Goal: Transaction & Acquisition: Purchase product/service

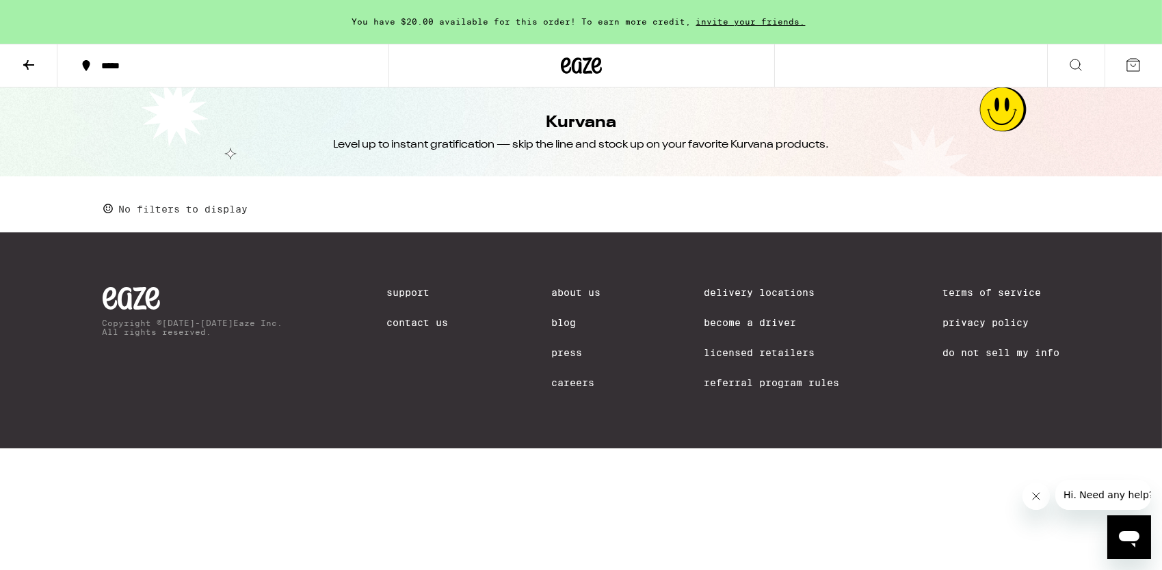
click at [1073, 59] on icon at bounding box center [1075, 65] width 16 height 16
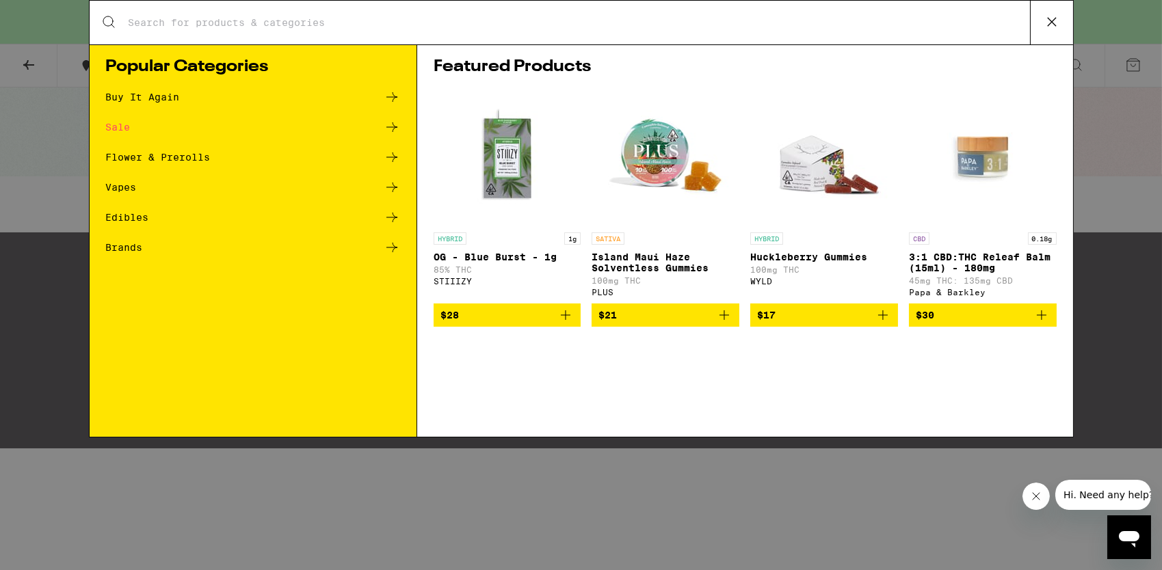
click at [510, 25] on input "Search for Products" at bounding box center [579, 22] width 902 height 12
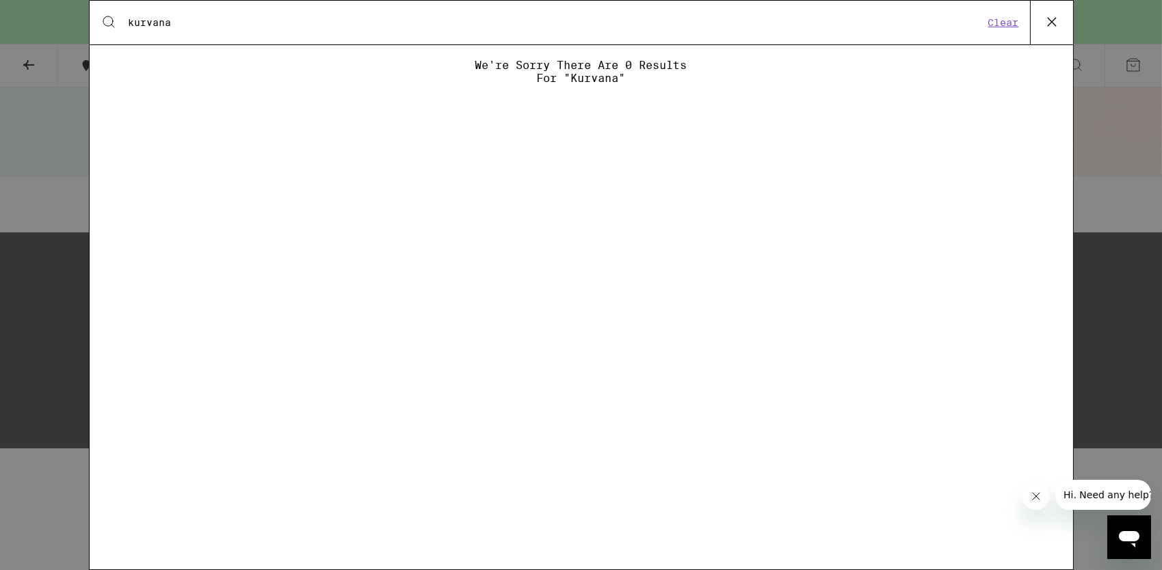
type input "kurvana"
click at [1054, 16] on icon at bounding box center [1051, 22] width 21 height 21
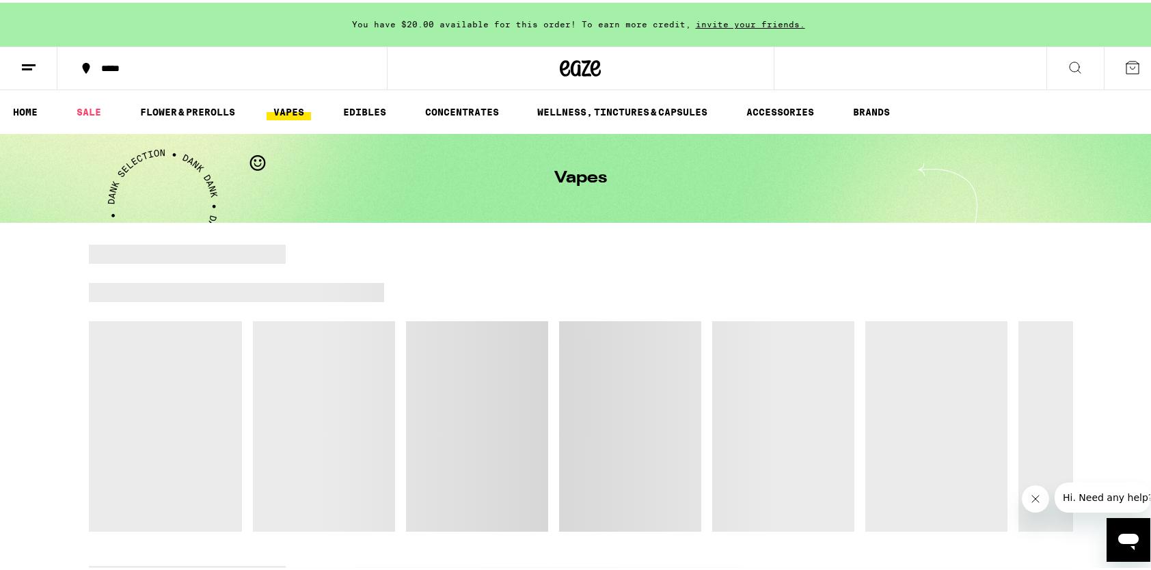
click at [1067, 59] on icon at bounding box center [1075, 65] width 16 height 16
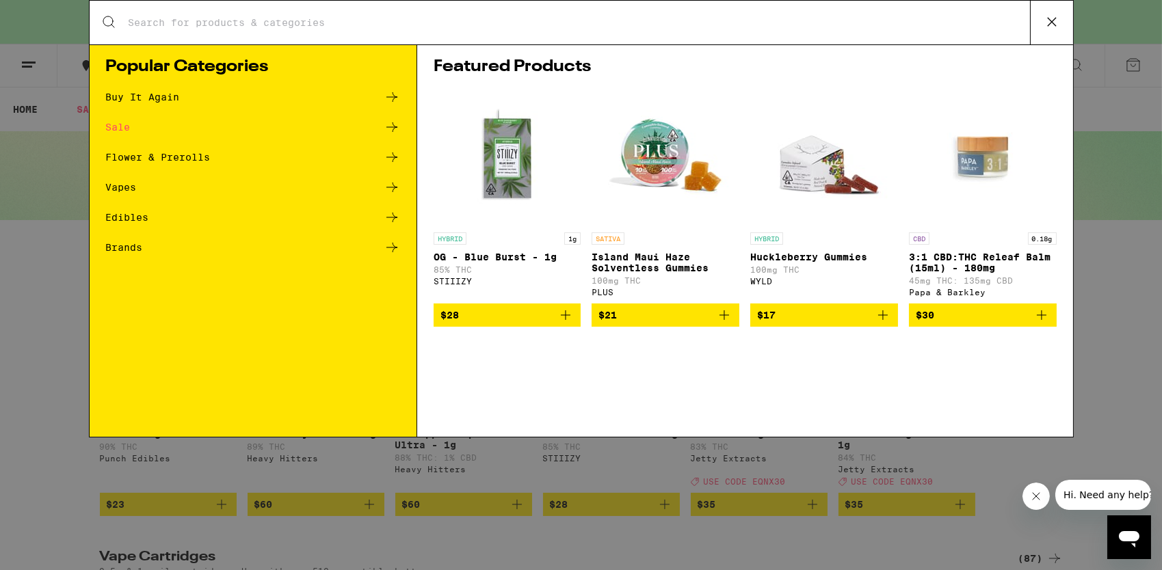
click at [792, 16] on input "Search for Products" at bounding box center [579, 22] width 902 height 12
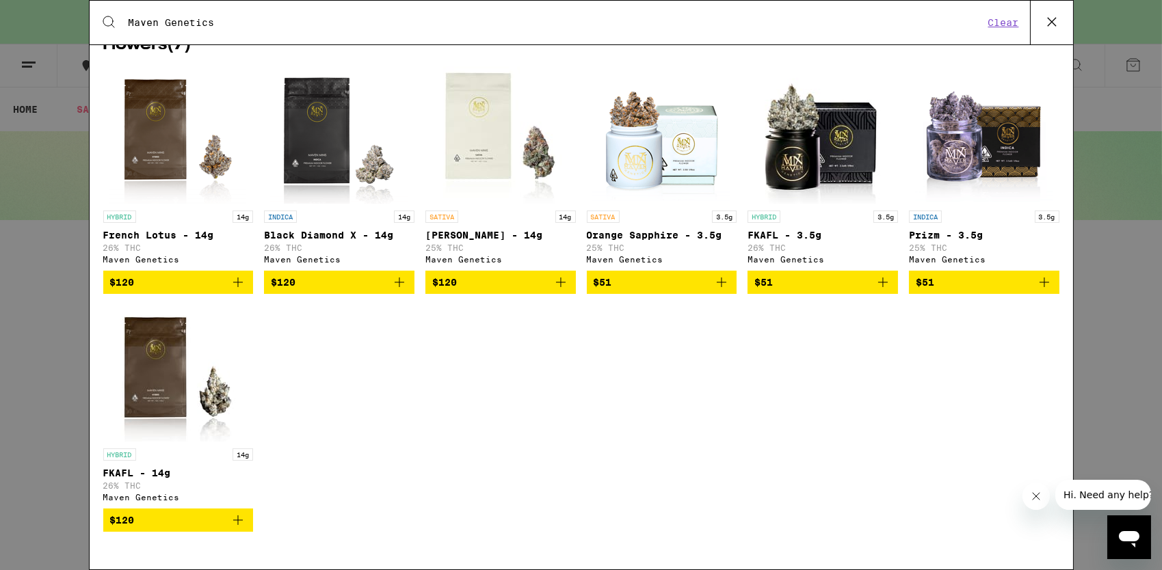
scroll to position [197, 0]
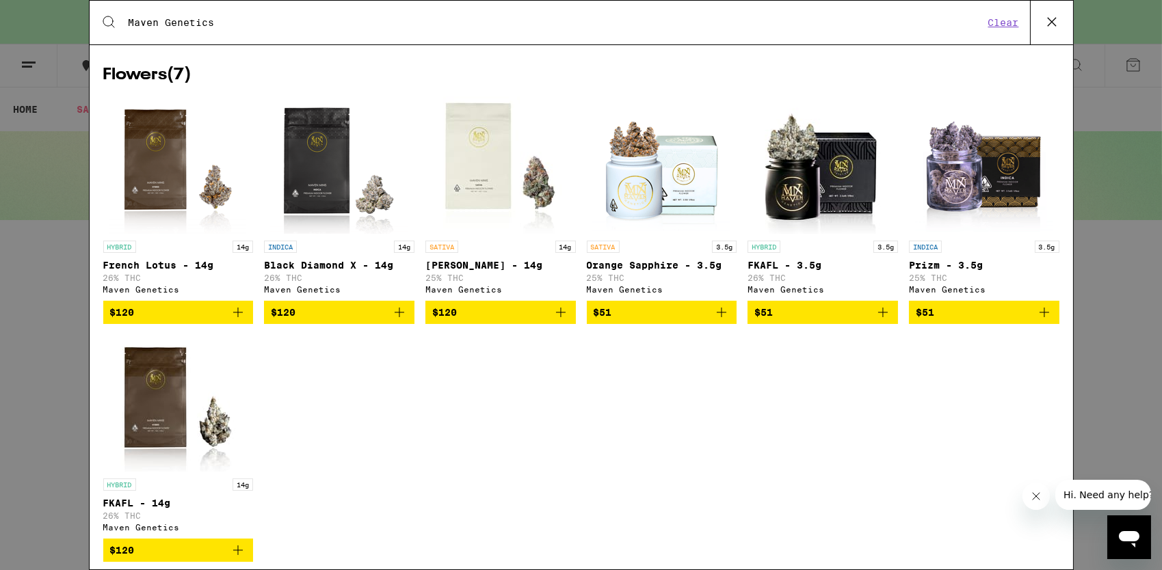
click at [327, 23] on input "Maven Genetics" at bounding box center [556, 22] width 856 height 12
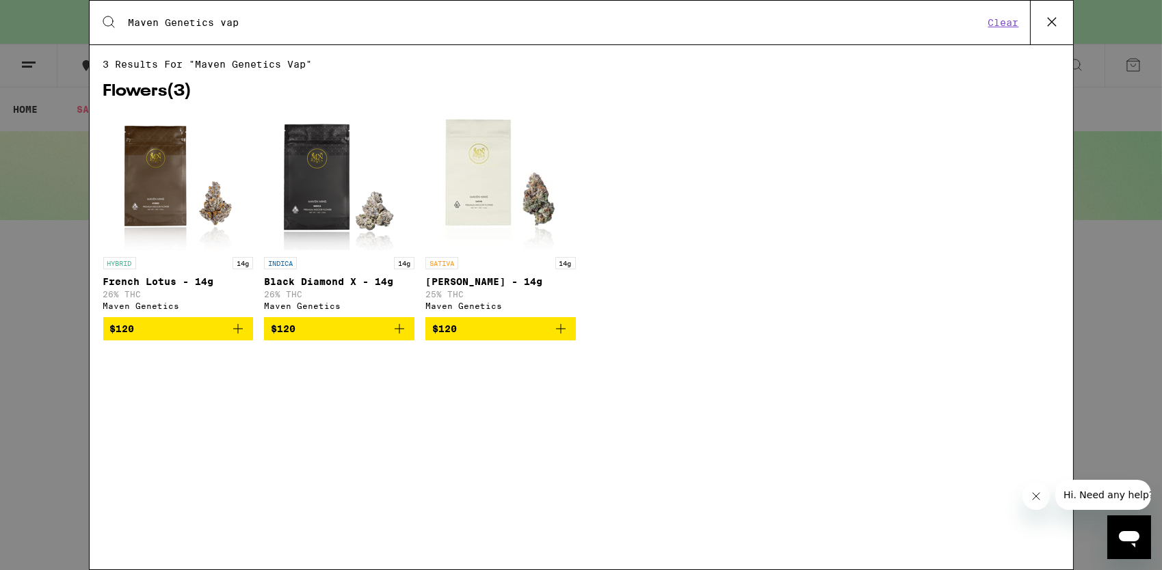
scroll to position [0, 0]
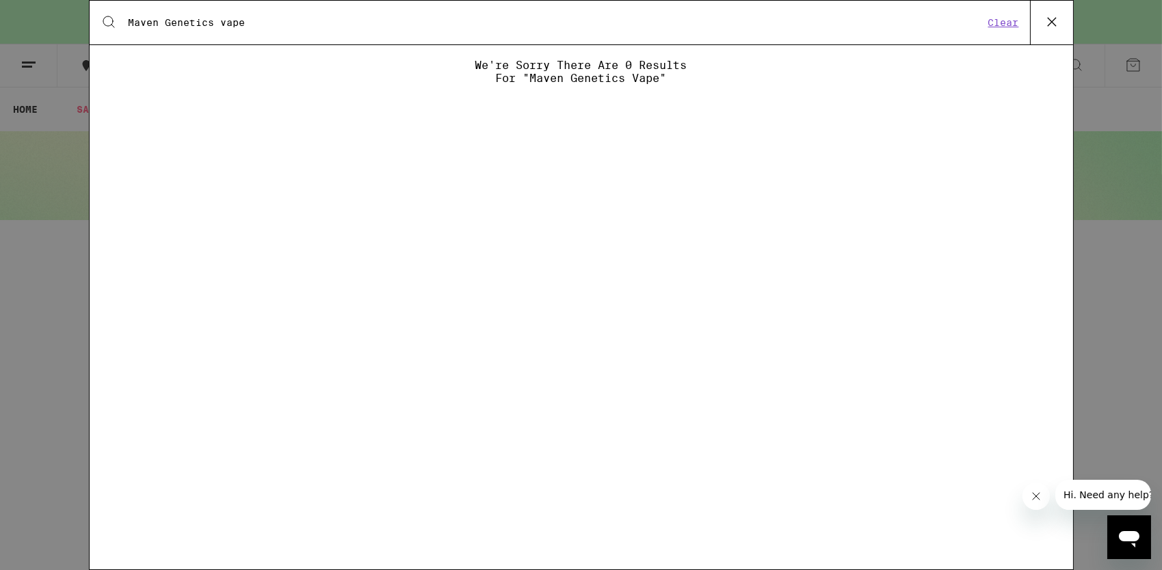
click at [216, 22] on input "Maven Genetics vape" at bounding box center [556, 22] width 856 height 12
click at [340, 18] on input "Maven Genetics vape" at bounding box center [556, 22] width 856 height 12
drag, startPoint x: 215, startPoint y: 23, endPoint x: 128, endPoint y: 21, distance: 87.6
click at [128, 21] on input "Maven Genetics vape" at bounding box center [556, 22] width 856 height 12
paste input "TEG"
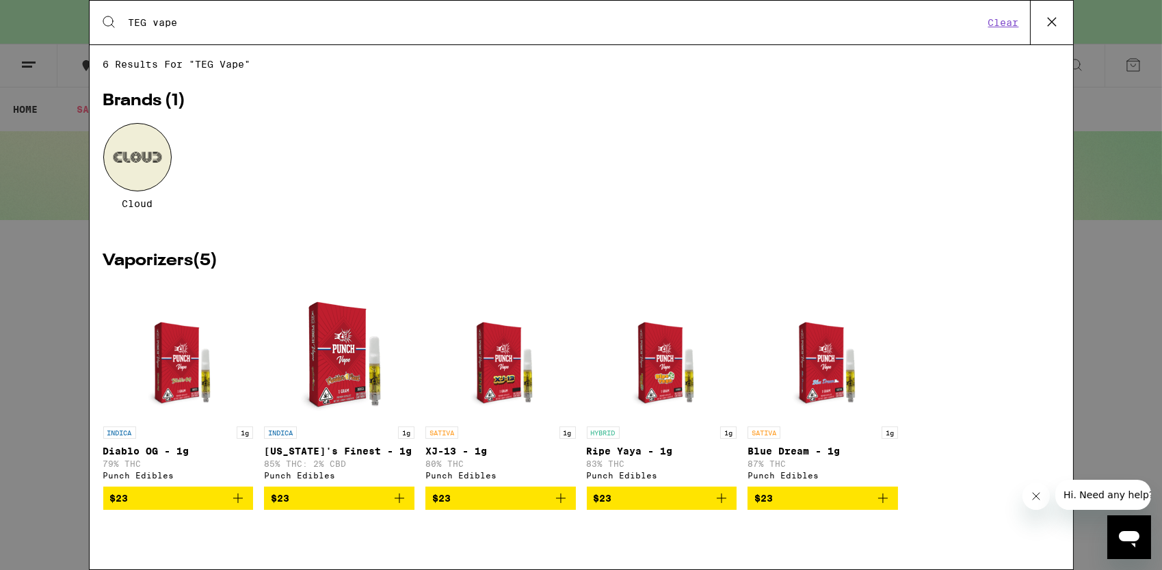
drag, startPoint x: 188, startPoint y: 23, endPoint x: 100, endPoint y: 18, distance: 88.3
click at [93, 18] on div "Search for Products TEG vape Clear" at bounding box center [581, 23] width 983 height 44
paste input "rosin vapes"
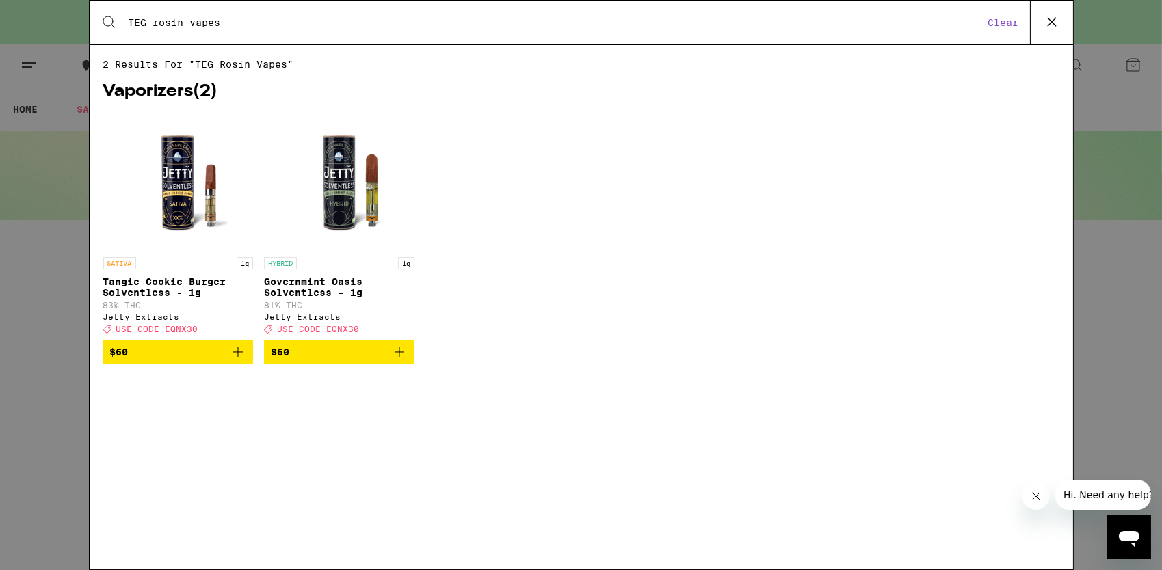
type input "TEG rosin vapes"
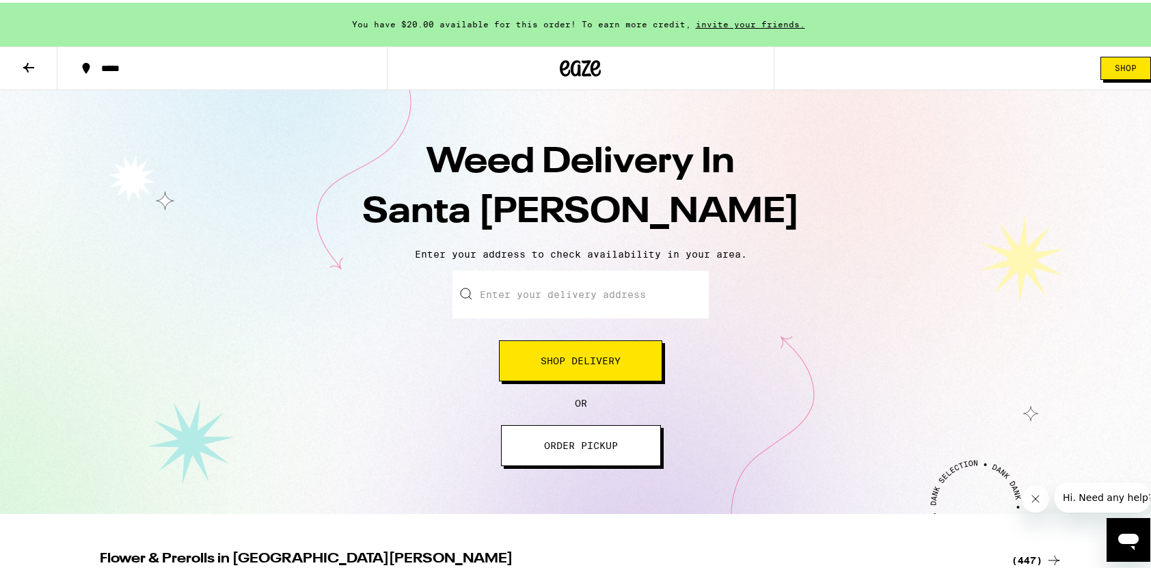
click at [572, 358] on span "Shop Delivery" at bounding box center [581, 358] width 80 height 10
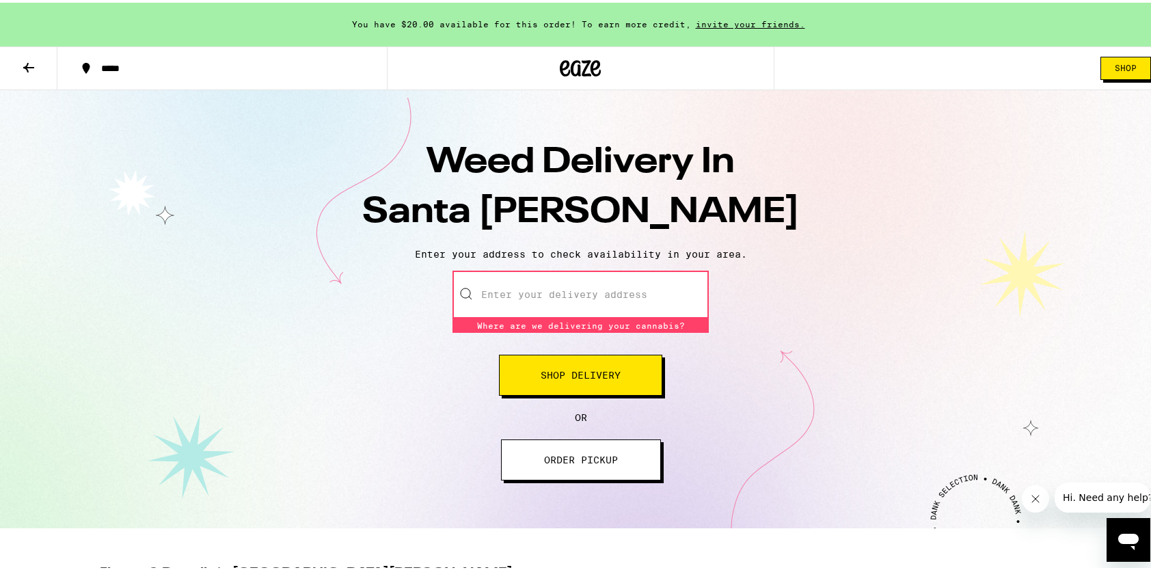
click at [544, 295] on input "Enter your delivery address" at bounding box center [581, 292] width 256 height 48
click at [541, 289] on input "Enter your delivery address" at bounding box center [581, 292] width 256 height 48
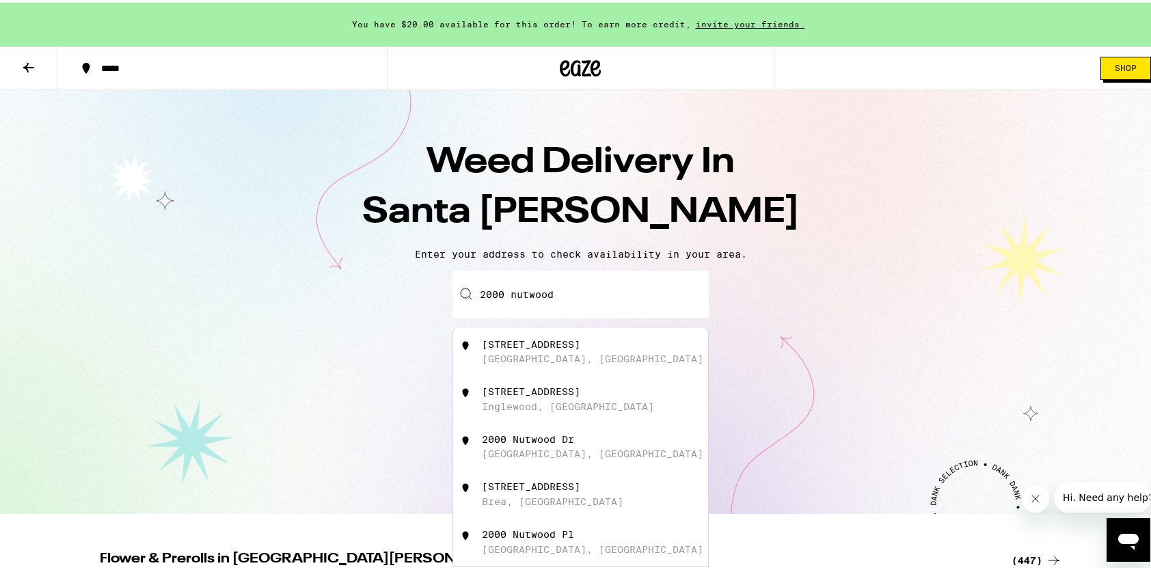
click at [535, 347] on div "2000 Nutwood Avenue" at bounding box center [531, 341] width 98 height 11
type input "2000 Nutwood Avenue, Fullerton, CA"
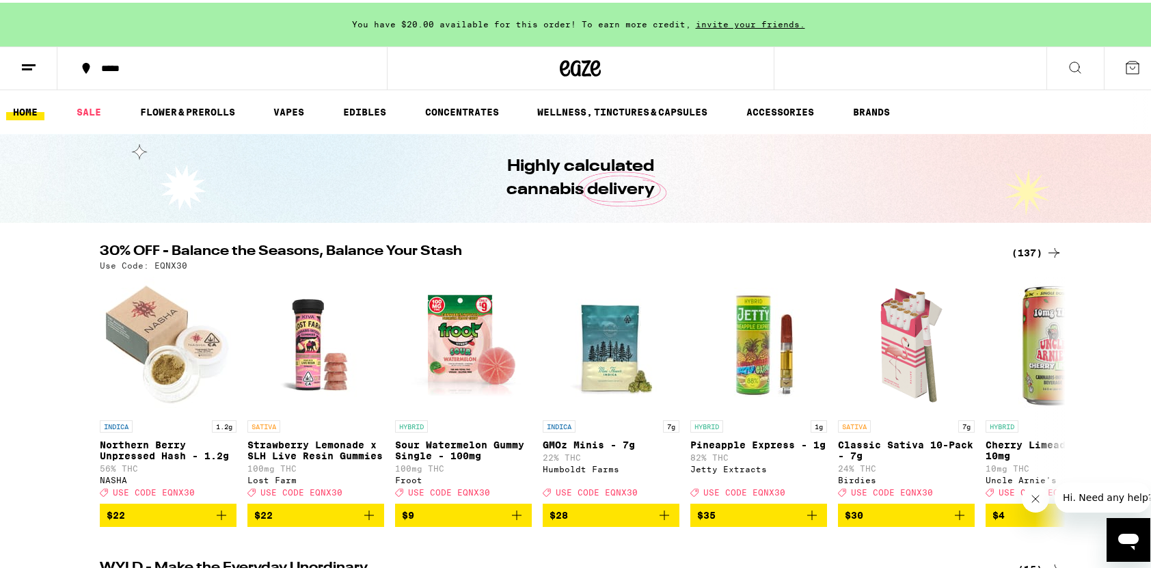
click at [916, 63] on div "*****" at bounding box center [581, 66] width 1162 height 44
click at [800, 66] on div "*****" at bounding box center [581, 66] width 1162 height 44
click at [907, 58] on div "*****" at bounding box center [581, 66] width 1162 height 44
click at [1067, 63] on icon at bounding box center [1075, 65] width 16 height 16
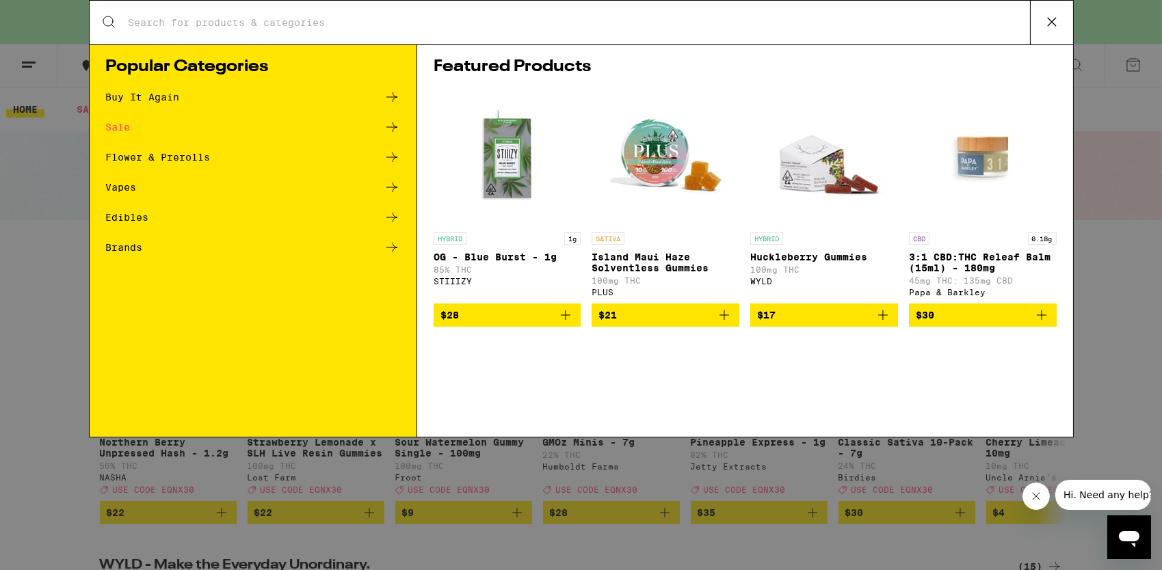
click at [483, 28] on input "Search for Products" at bounding box center [579, 22] width 902 height 12
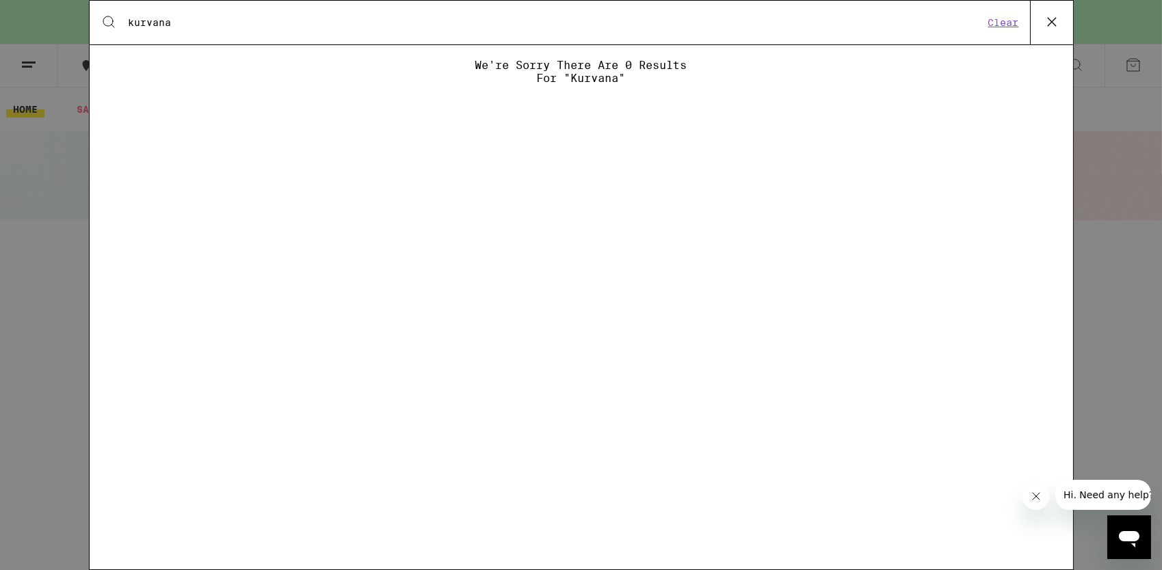
drag, startPoint x: 180, startPoint y: 21, endPoint x: 142, endPoint y: 75, distance: 66.4
click at [129, 23] on input "kurvana" at bounding box center [556, 22] width 856 height 12
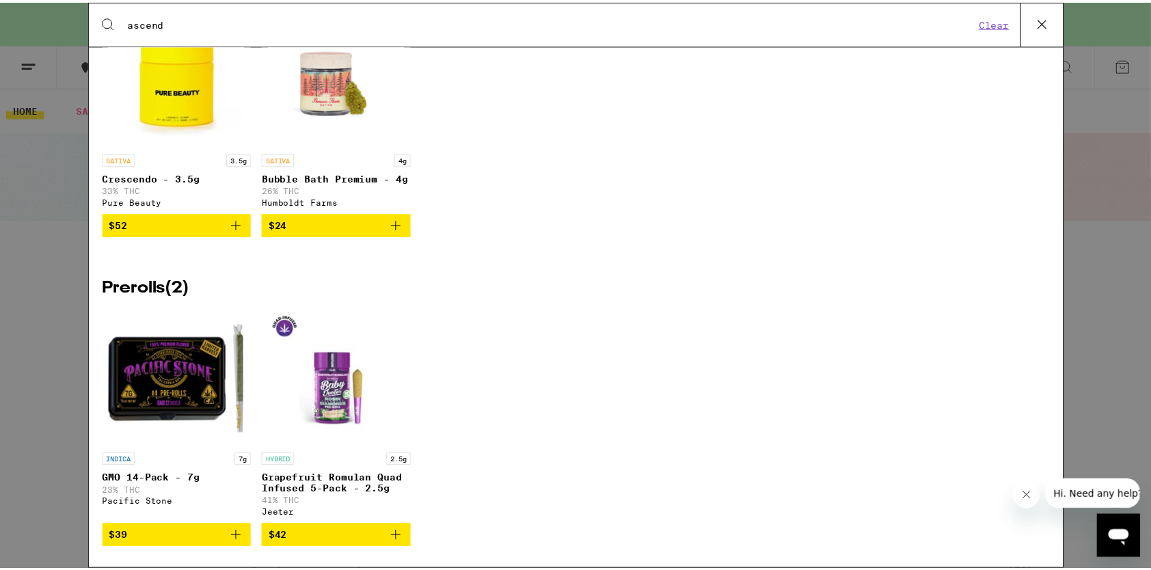
scroll to position [547, 0]
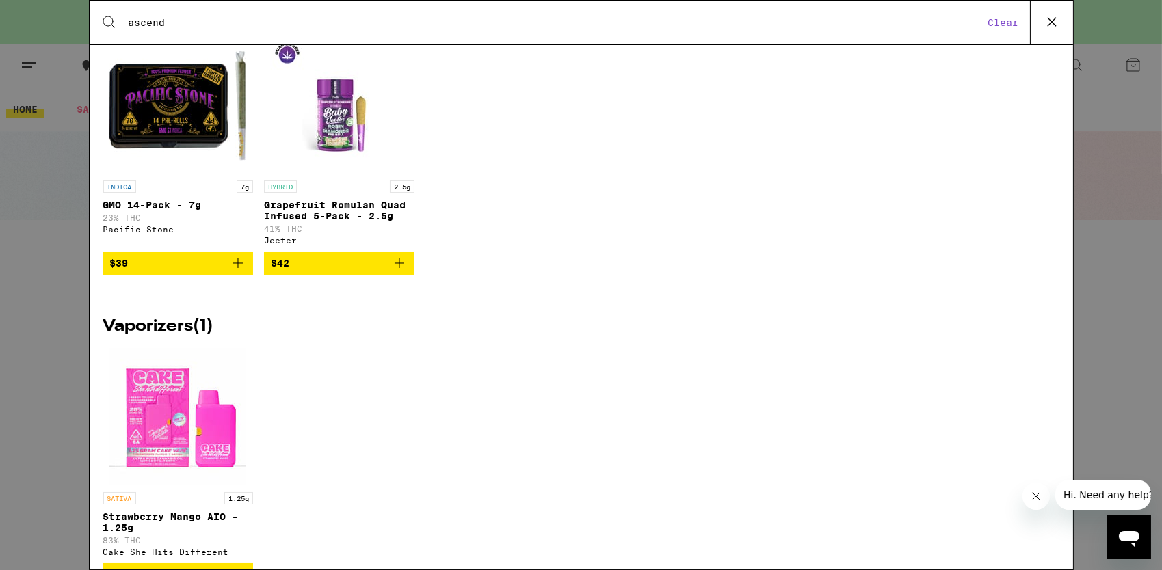
type input "ascend"
click at [1049, 19] on icon at bounding box center [1051, 22] width 21 height 21
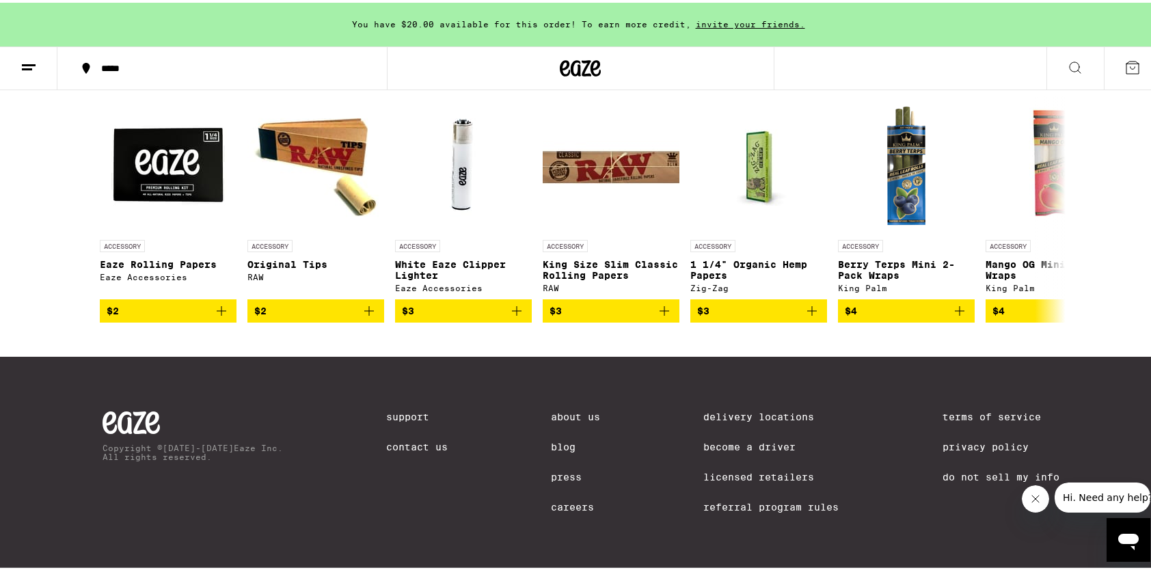
scroll to position [6738, 0]
